Goal: Navigation & Orientation: Find specific page/section

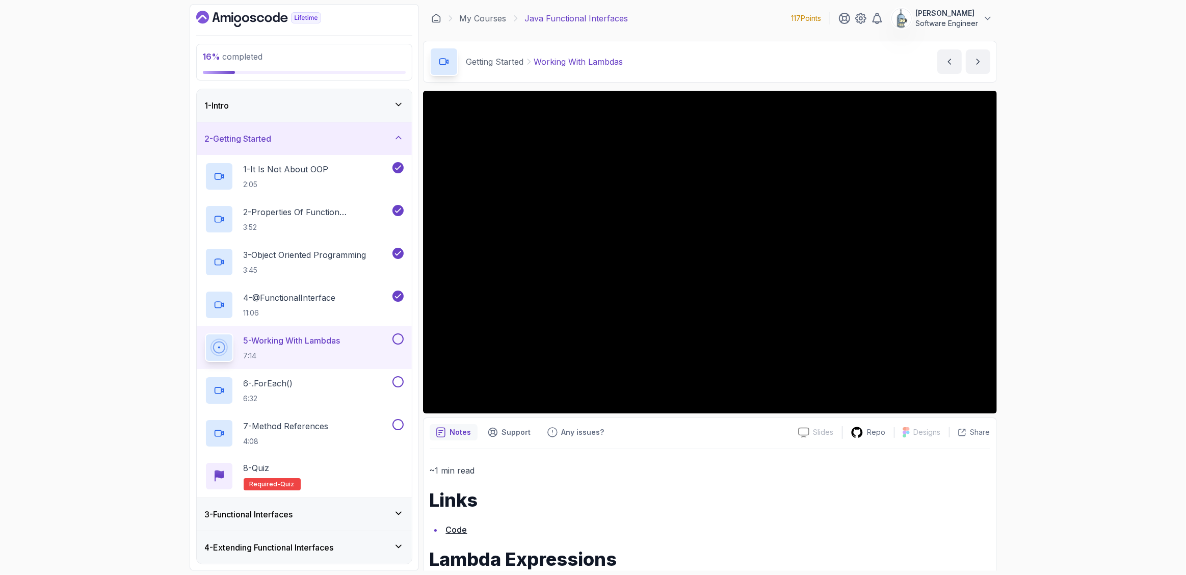
scroll to position [65, 0]
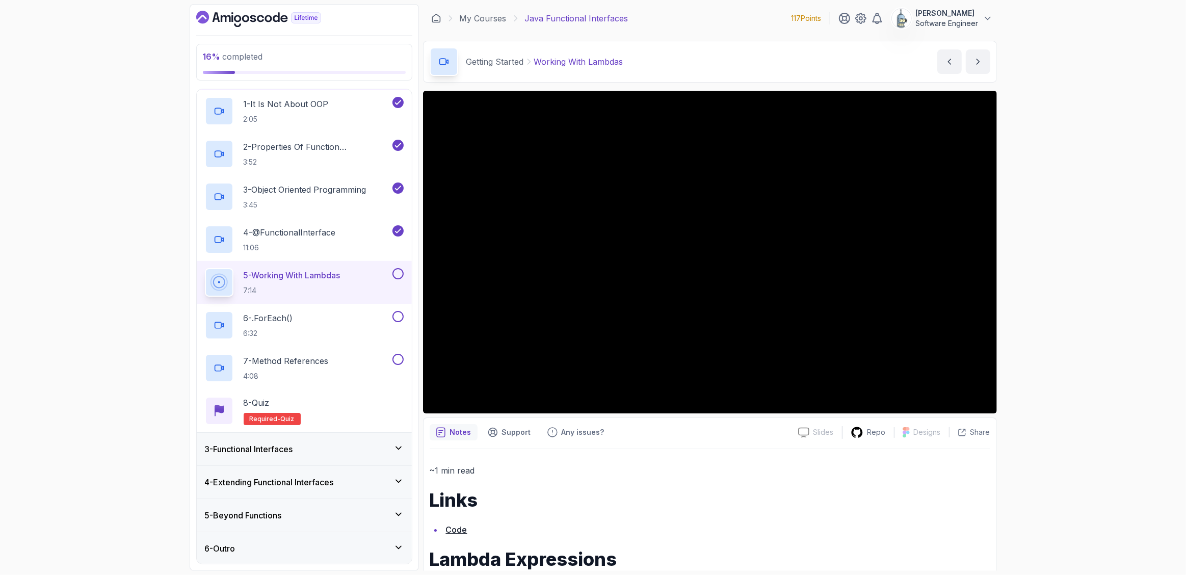
click at [1101, 431] on div "16 % completed 1 - Intro 2 - Getting Started 1 - It Is Not About OOP 2:05 2 - P…" at bounding box center [593, 287] width 1186 height 575
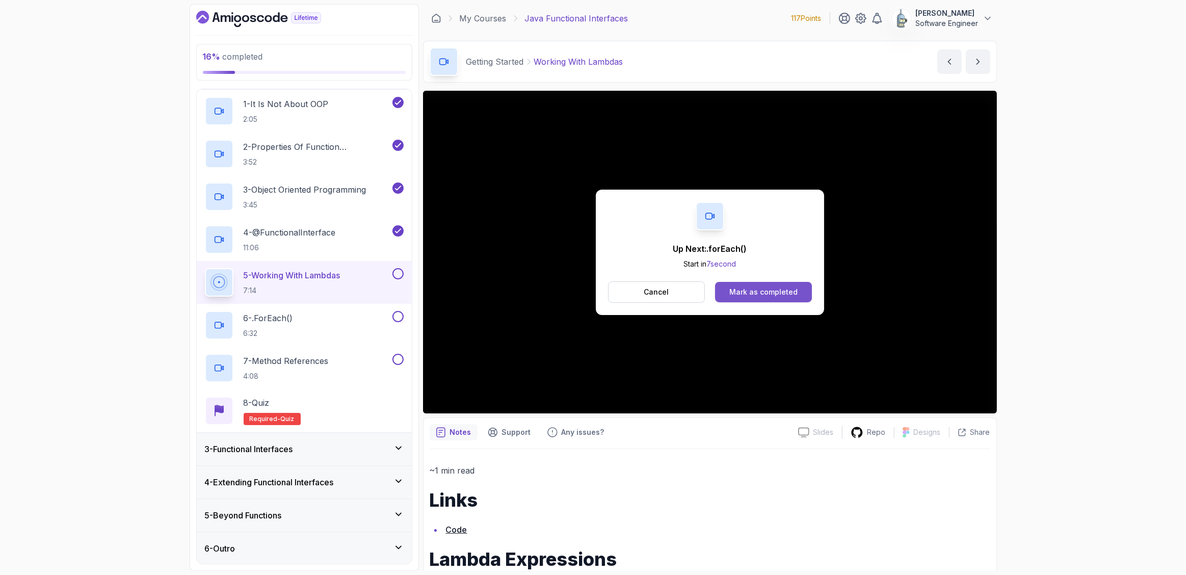
click at [741, 297] on button "Mark as completed" at bounding box center [763, 292] width 96 height 20
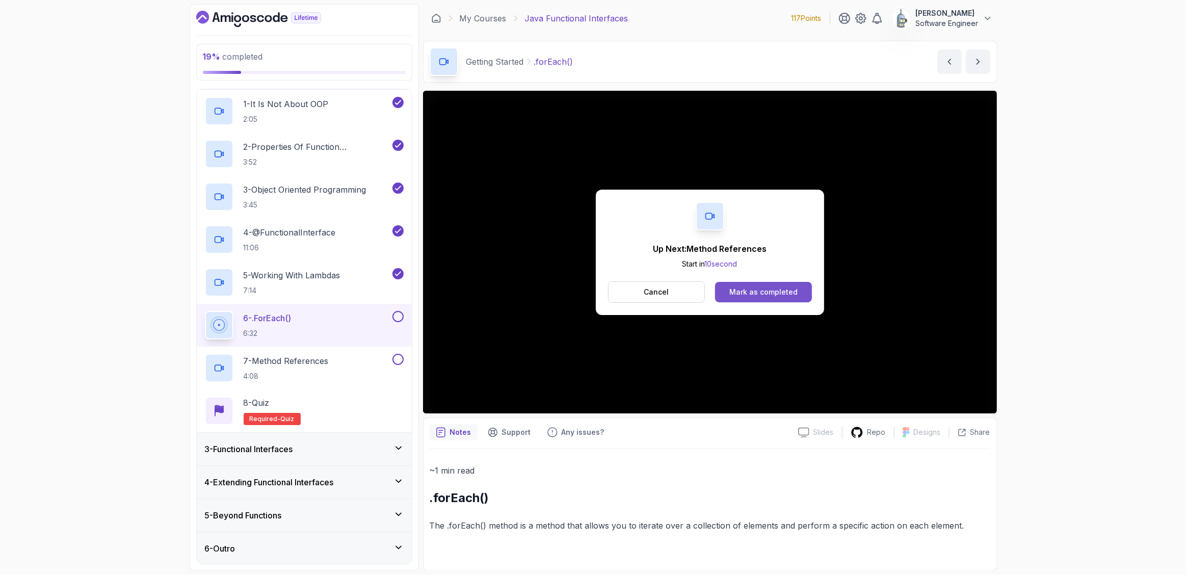
click at [798, 294] on button "Mark as completed" at bounding box center [763, 292] width 96 height 20
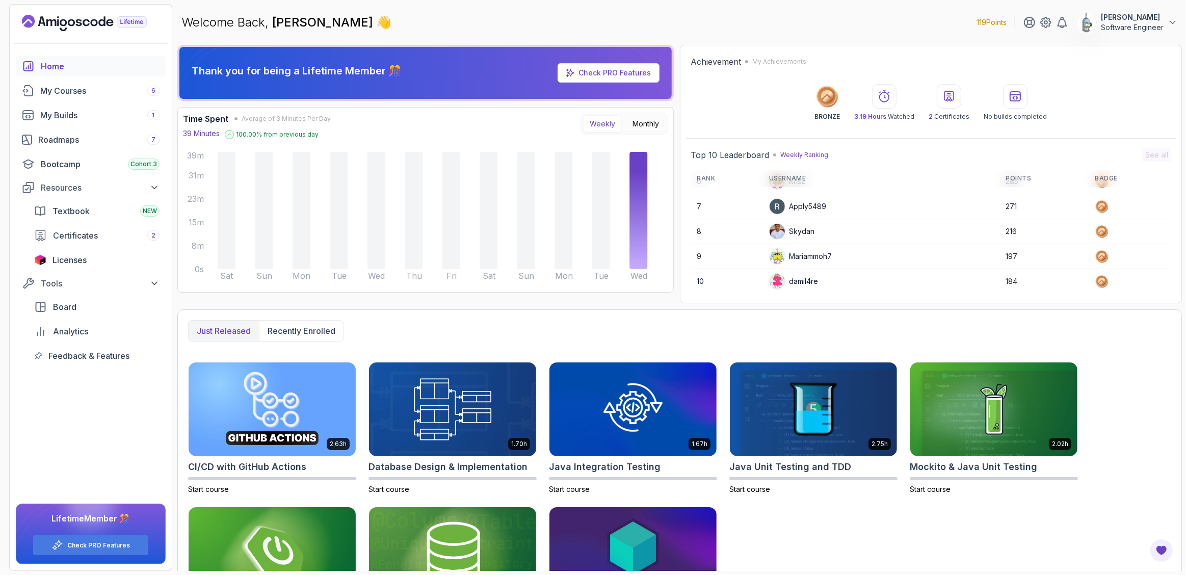
scroll to position [16, 0]
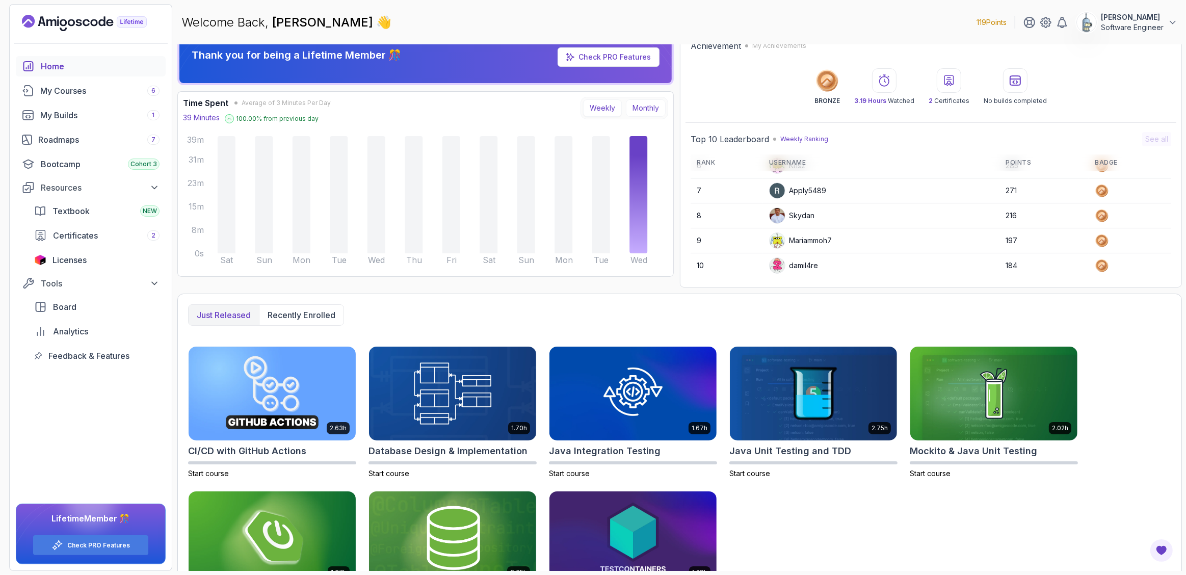
click at [638, 103] on button "Monthly" at bounding box center [646, 107] width 40 height 17
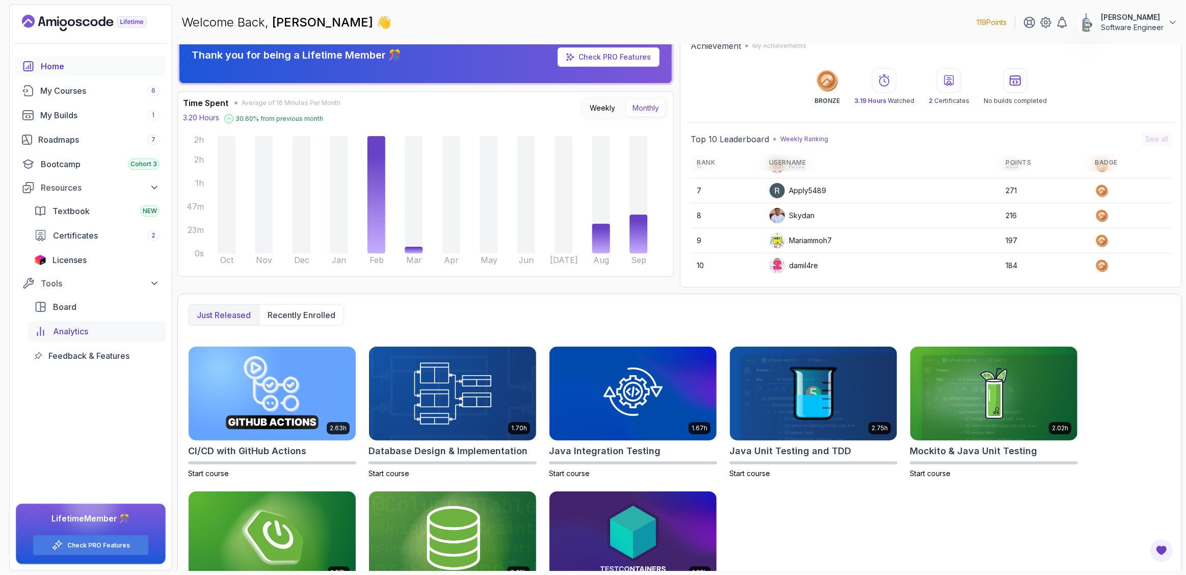
click at [78, 329] on span "Analytics" at bounding box center [70, 331] width 35 height 12
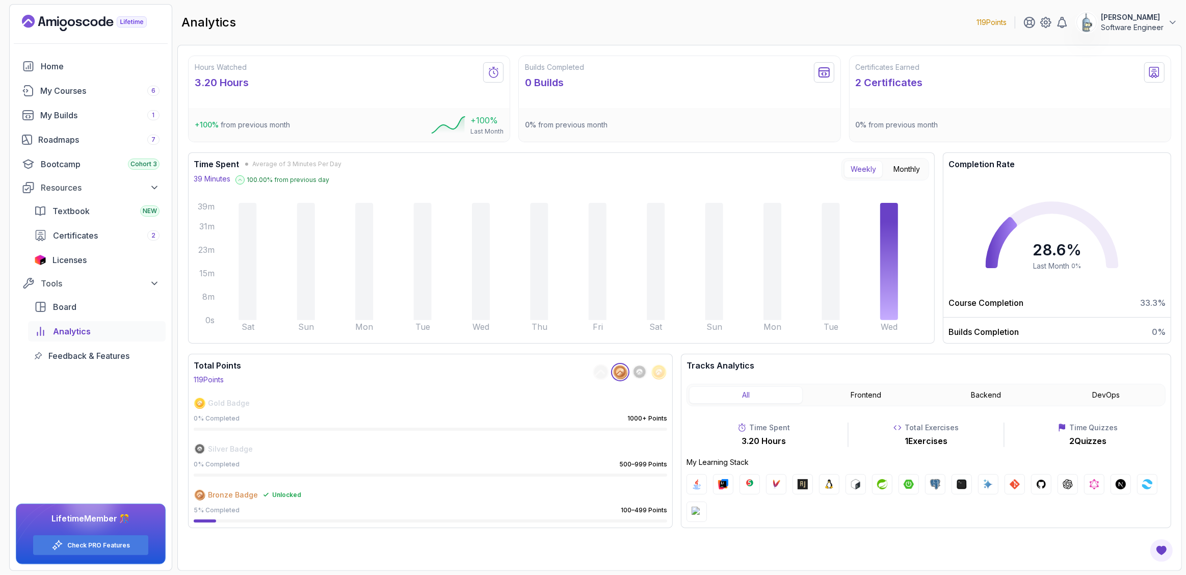
click at [819, 535] on div "Hours Watched 3.20 Hours +100 % from previous month +100 % Last Month Builds Co…" at bounding box center [679, 308] width 983 height 505
click at [697, 511] on img at bounding box center [697, 512] width 10 height 10
click at [1113, 82] on div "Certificates Earned 2 Certificates" at bounding box center [1010, 76] width 321 height 40
click at [94, 453] on div "Home My Courses 6 My Builds 1 Roadmaps 7 Bootcamp Cohort 3 Resources Textbook N…" at bounding box center [91, 313] width 162 height 514
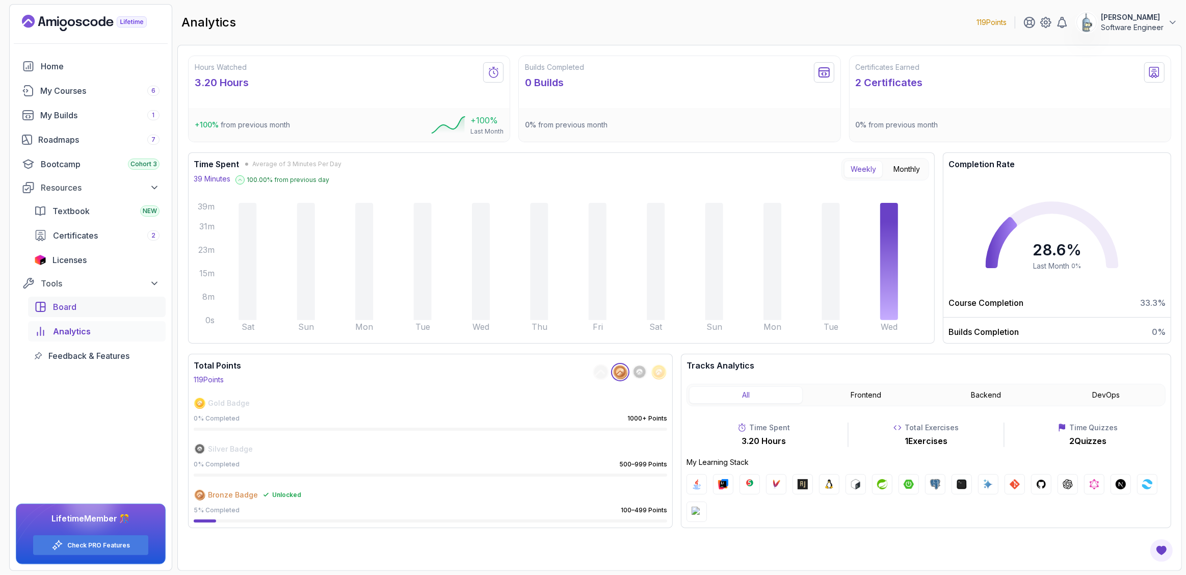
click at [89, 304] on div "Board" at bounding box center [106, 307] width 107 height 12
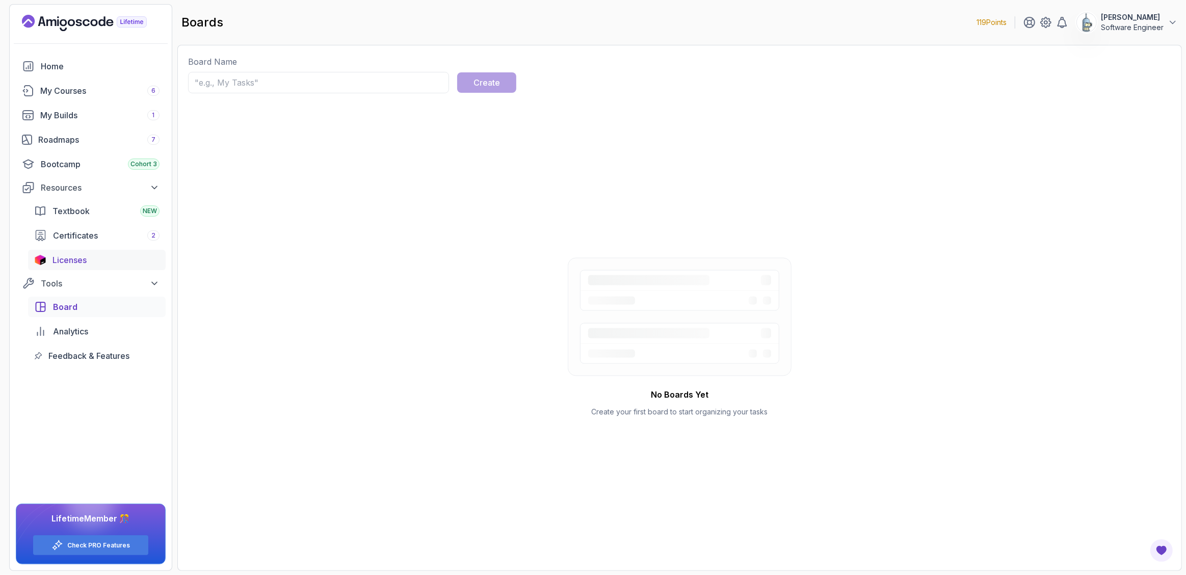
click at [84, 261] on span "Licenses" at bounding box center [70, 260] width 34 height 12
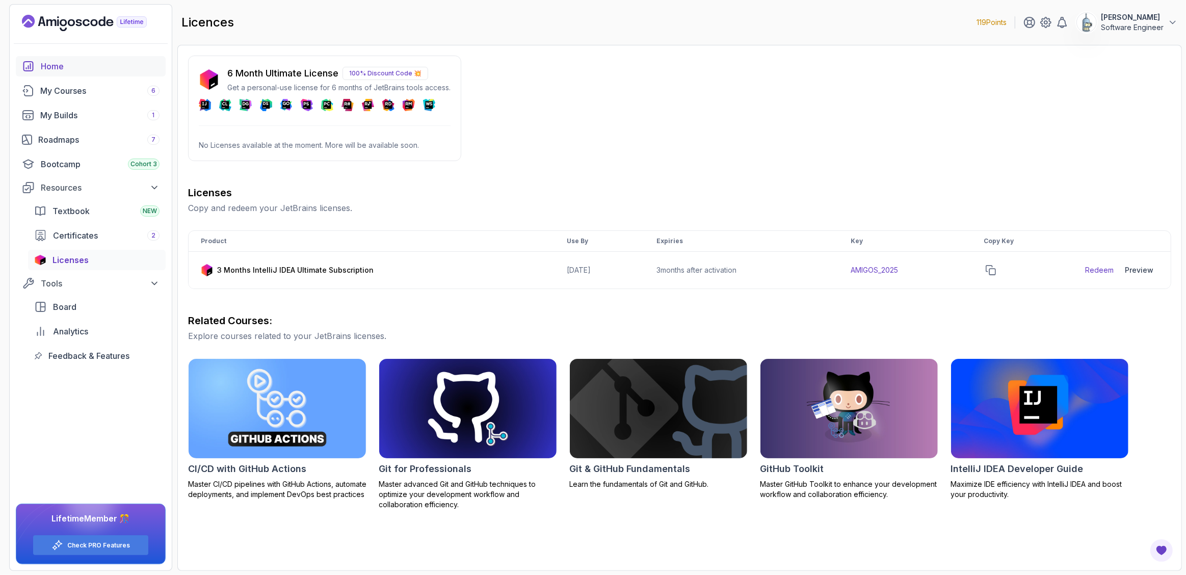
click at [55, 69] on div "Home" at bounding box center [100, 66] width 119 height 12
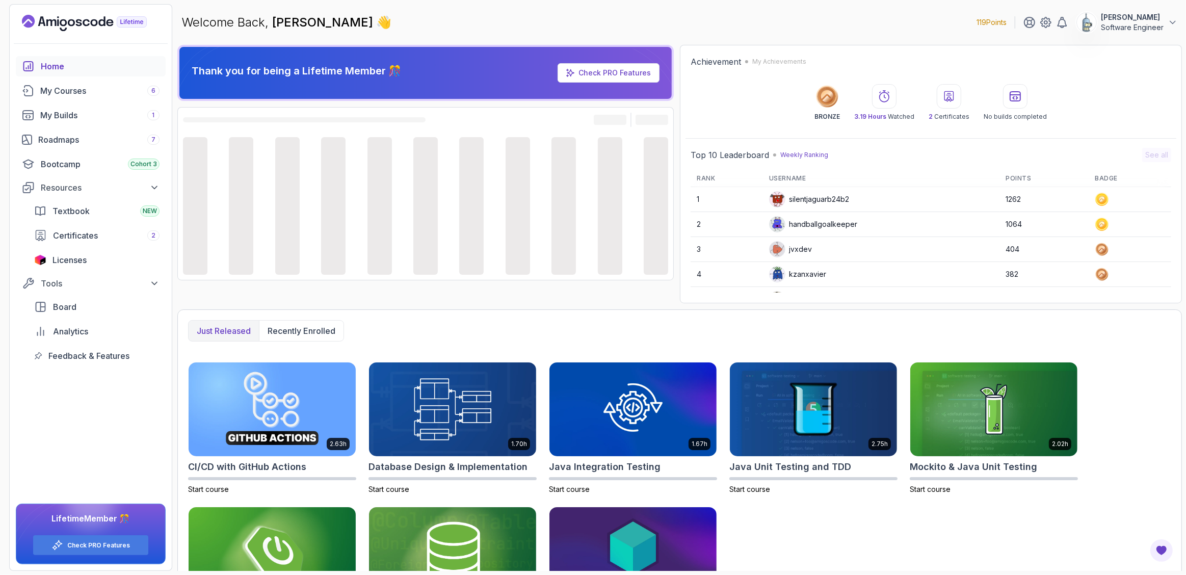
click at [1114, 28] on p "Software Engineer" at bounding box center [1132, 27] width 63 height 10
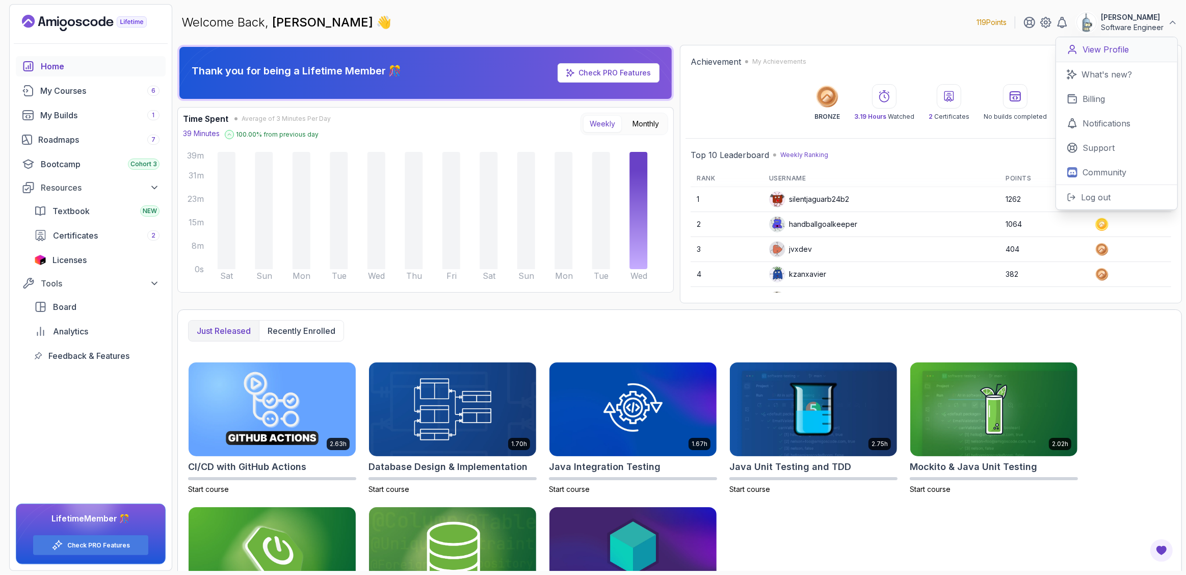
click at [1115, 48] on p "View Profile" at bounding box center [1106, 49] width 46 height 12
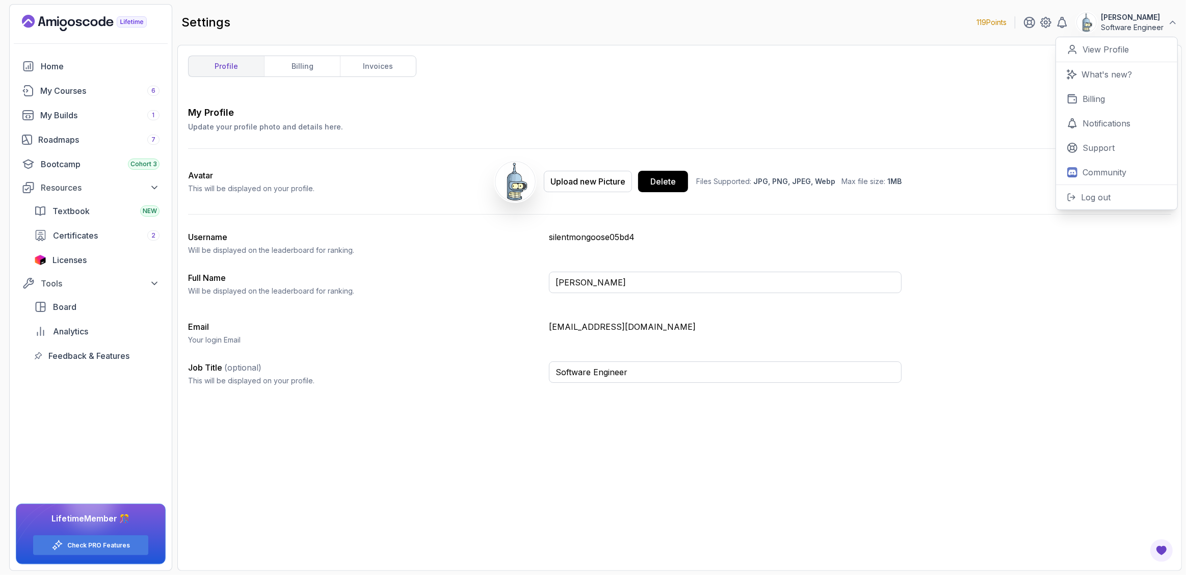
click at [639, 457] on div "My Profile Update your profile photo and details here. Save Avatar This will be…" at bounding box center [679, 333] width 983 height 455
click at [581, 247] on div "Username Will be displayed on the leaderboard for ranking. silentmongoose05bd4" at bounding box center [545, 243] width 714 height 24
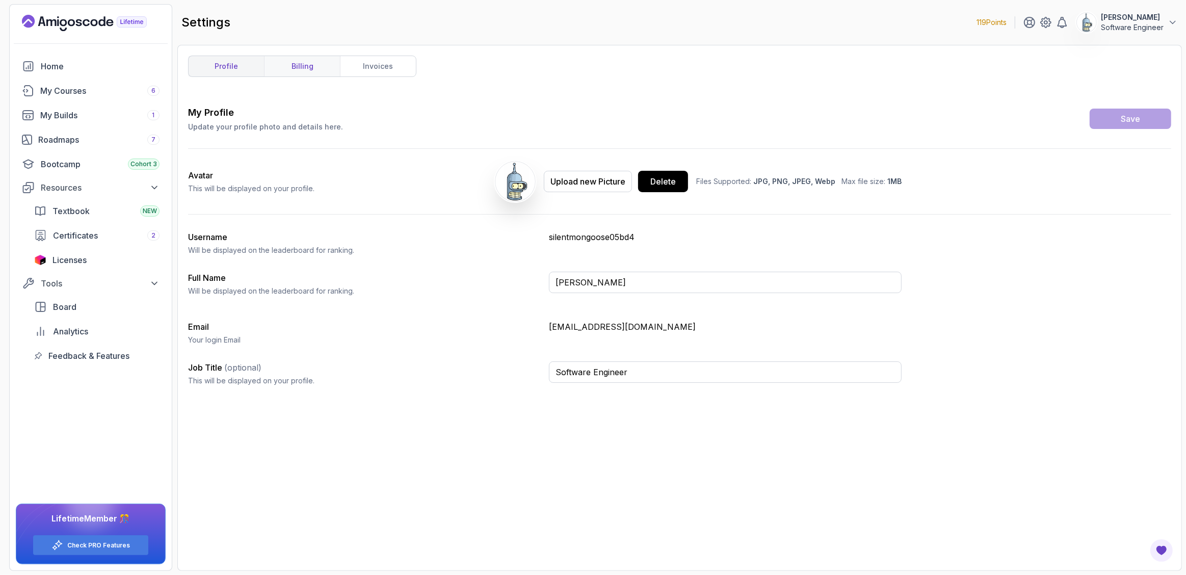
click at [300, 65] on link "billing" at bounding box center [302, 66] width 76 height 20
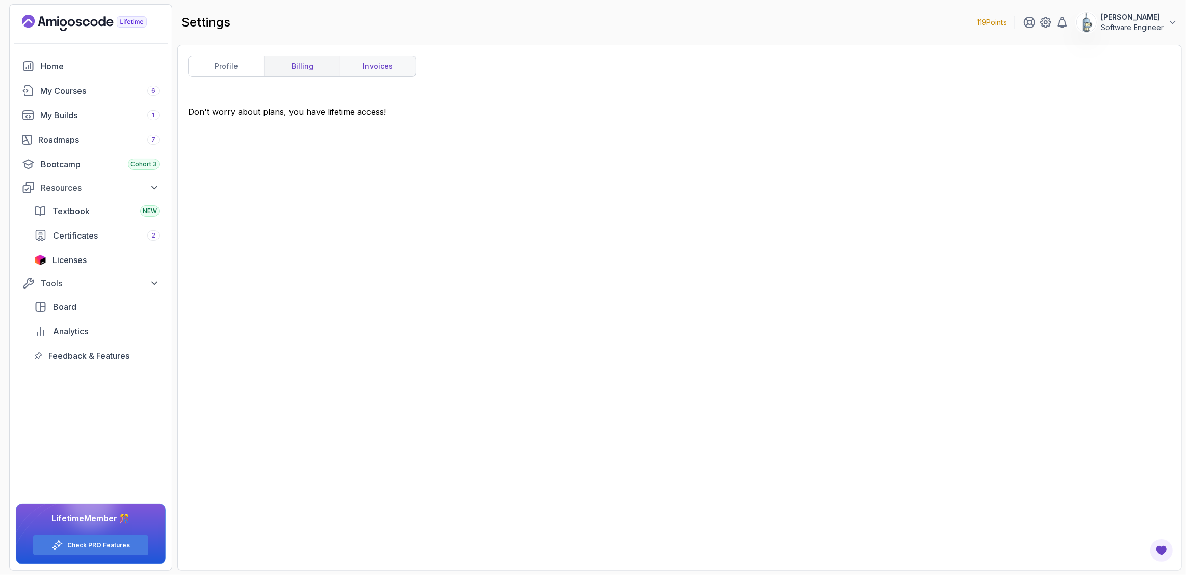
click at [364, 64] on link "invoices" at bounding box center [378, 66] width 76 height 20
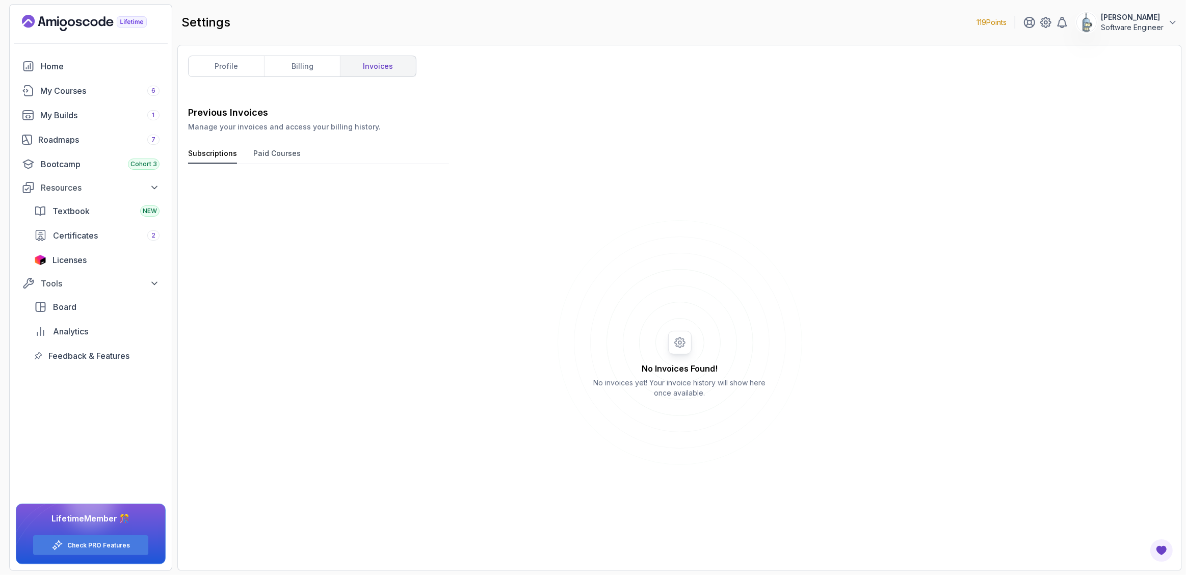
click at [282, 155] on button "Paid Courses" at bounding box center [276, 155] width 47 height 15
click at [226, 155] on button "Subscriptions" at bounding box center [212, 155] width 49 height 15
click at [245, 67] on link "profile" at bounding box center [226, 66] width 75 height 20
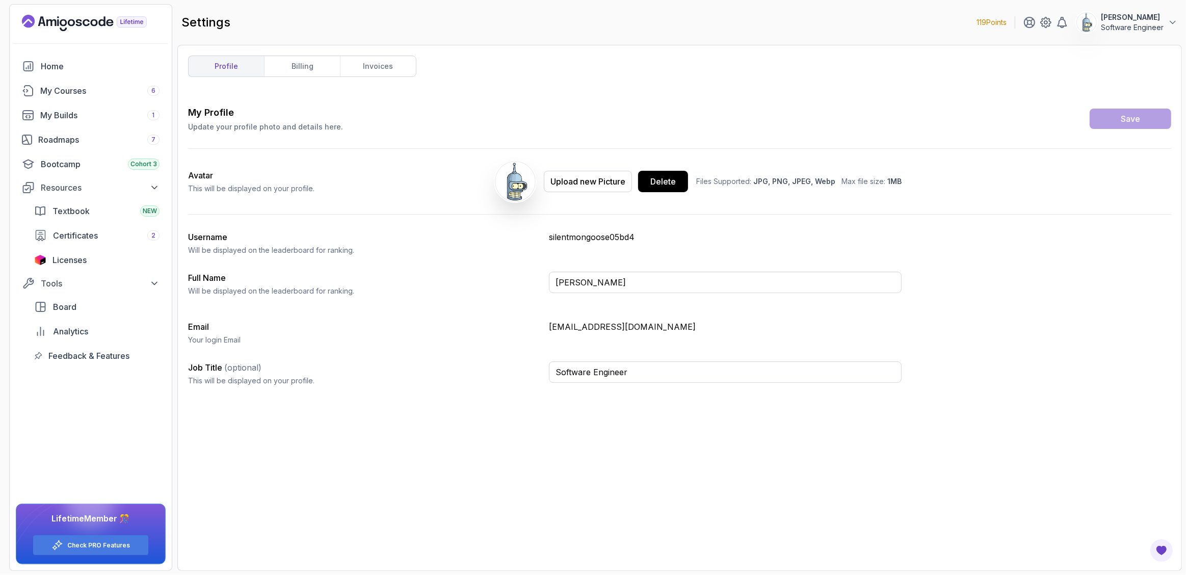
click at [702, 477] on div "My Profile Update your profile photo and details here. Save Avatar This will be…" at bounding box center [679, 333] width 983 height 455
click at [53, 61] on div "Home" at bounding box center [100, 66] width 119 height 12
